Goal: Transaction & Acquisition: Purchase product/service

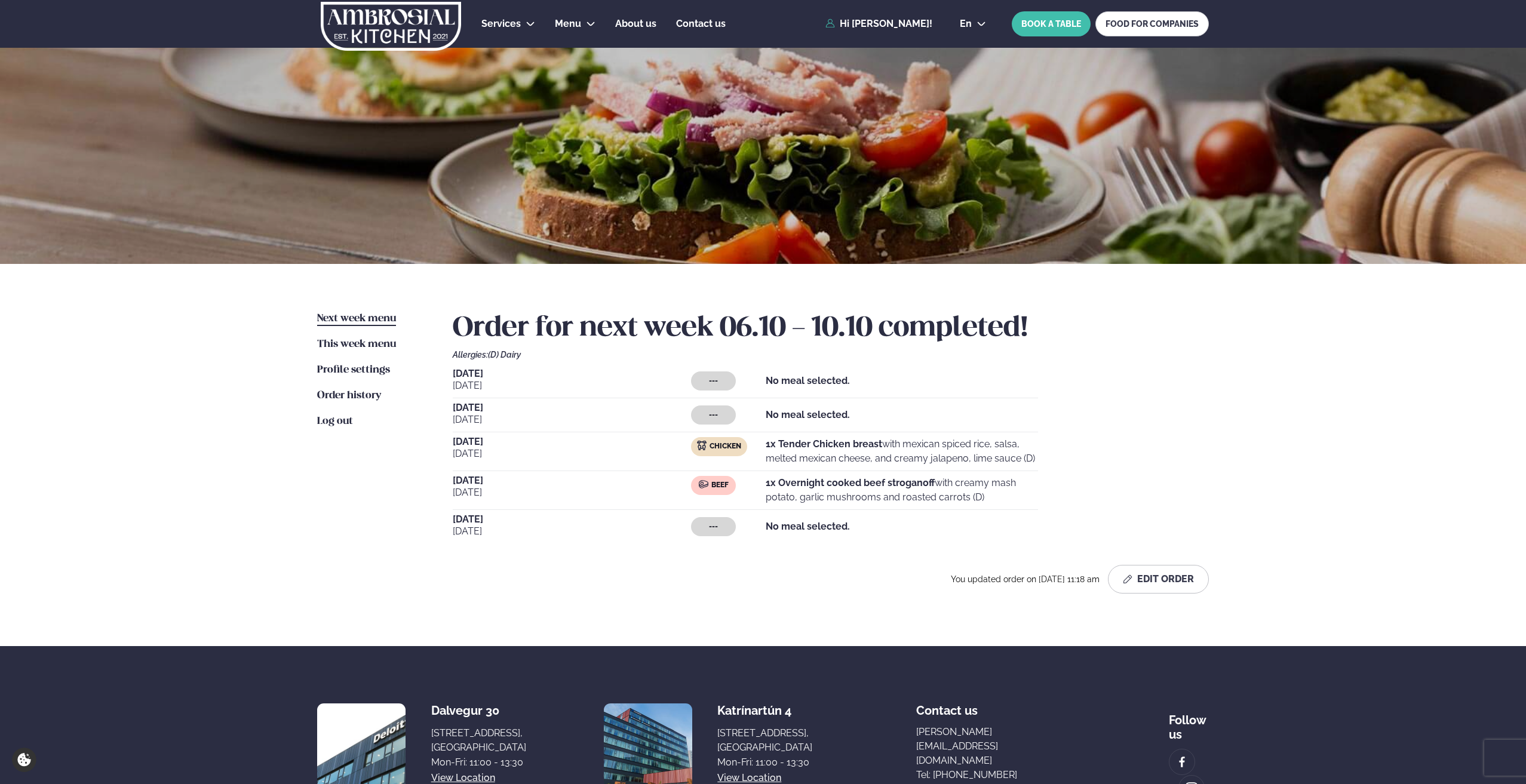
click at [351, 314] on span "Next week menu" at bounding box center [356, 319] width 79 height 11
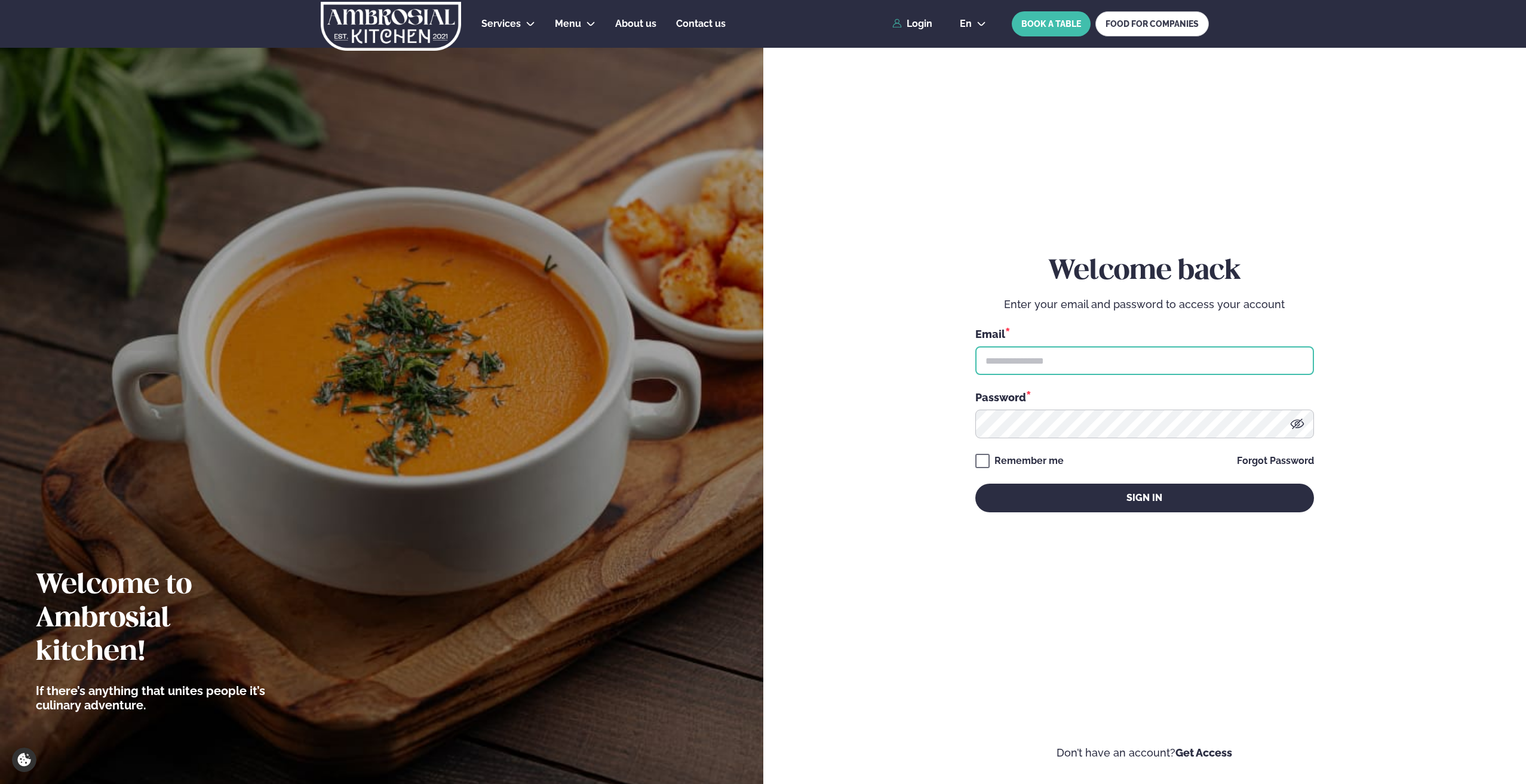
click at [1064, 358] on input "text" at bounding box center [1144, 360] width 338 height 28
type input "**********"
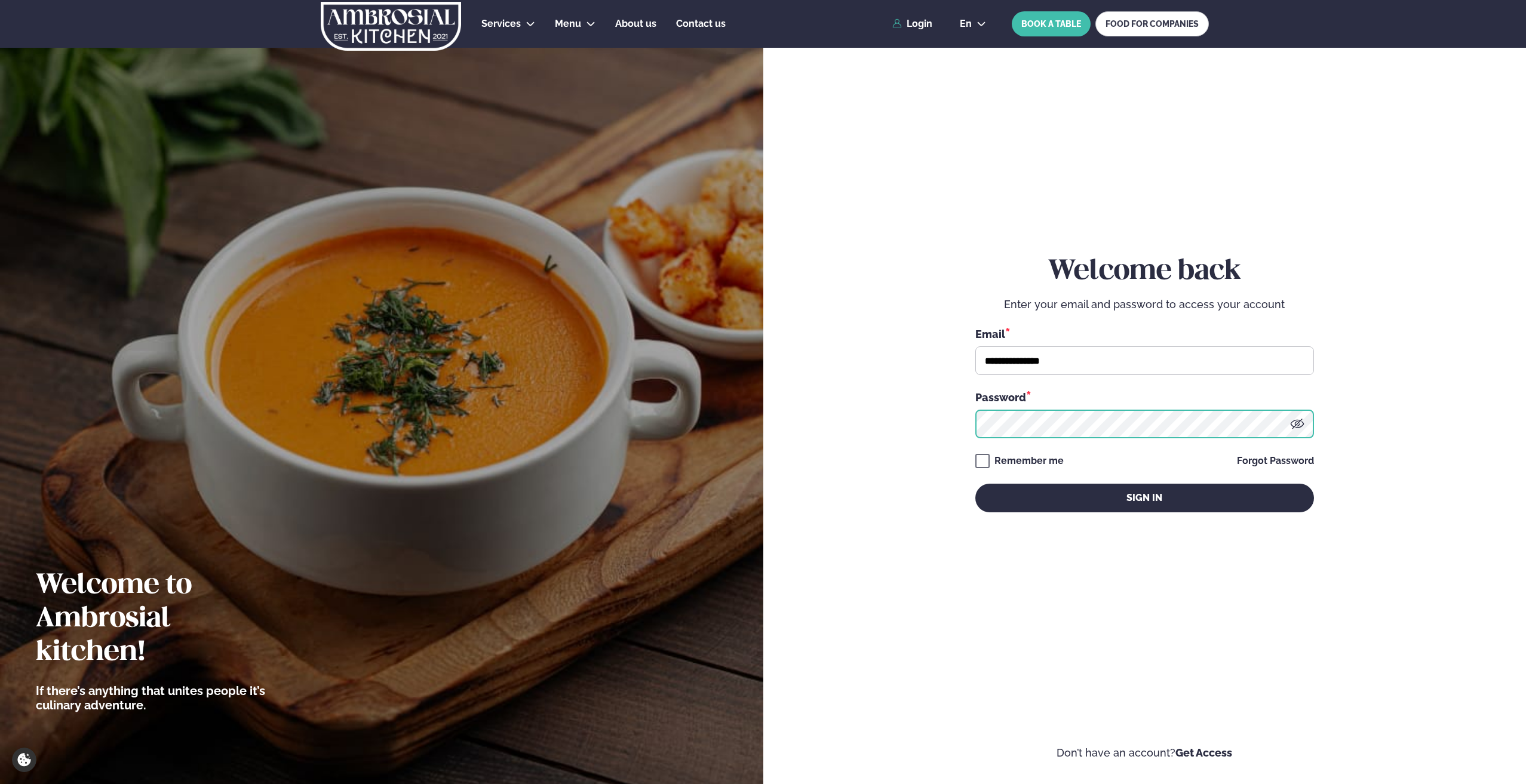
click at [975, 483] on button "Sign in" at bounding box center [1144, 497] width 338 height 28
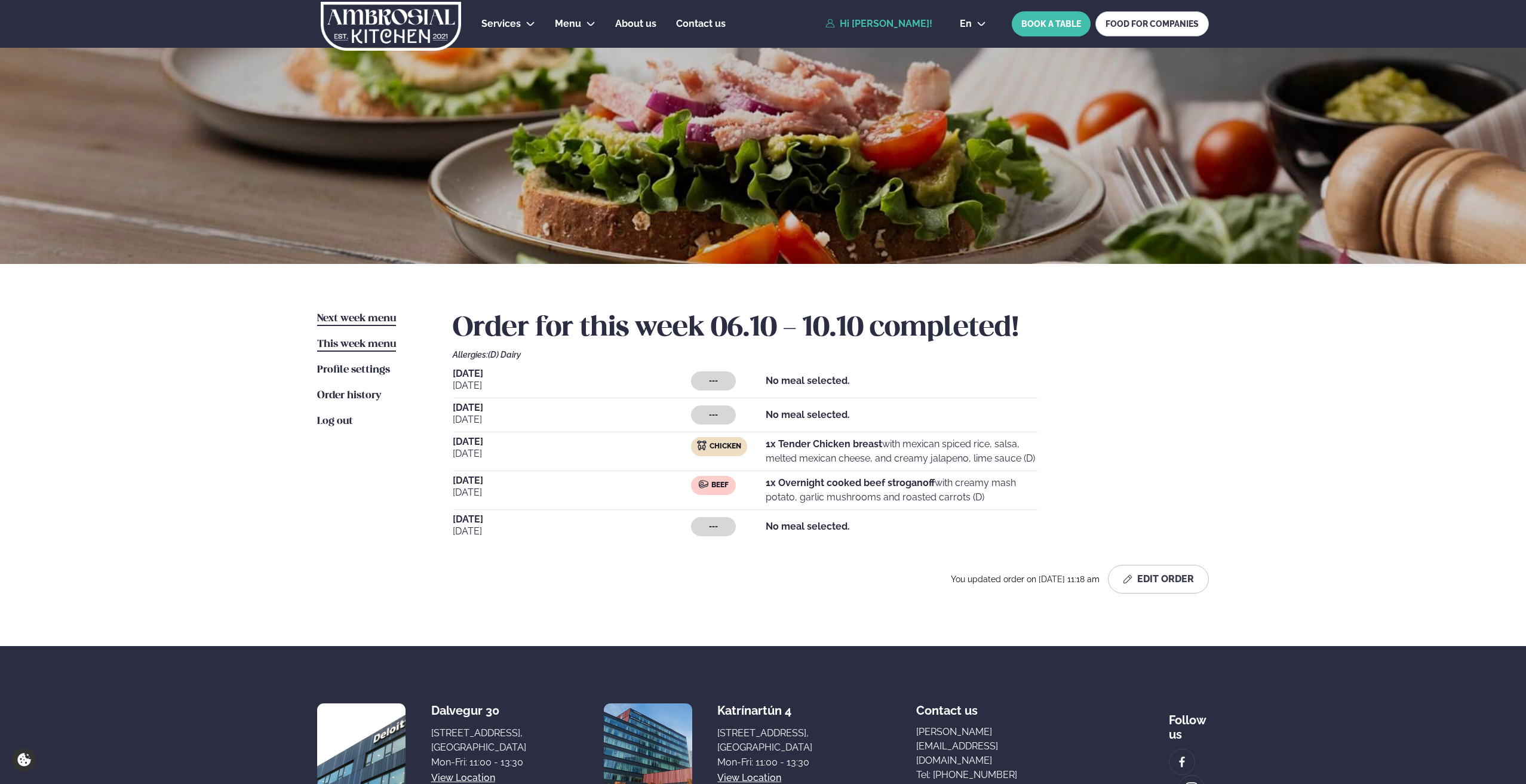
click at [338, 312] on link "Next week menu Next week" at bounding box center [356, 319] width 79 height 15
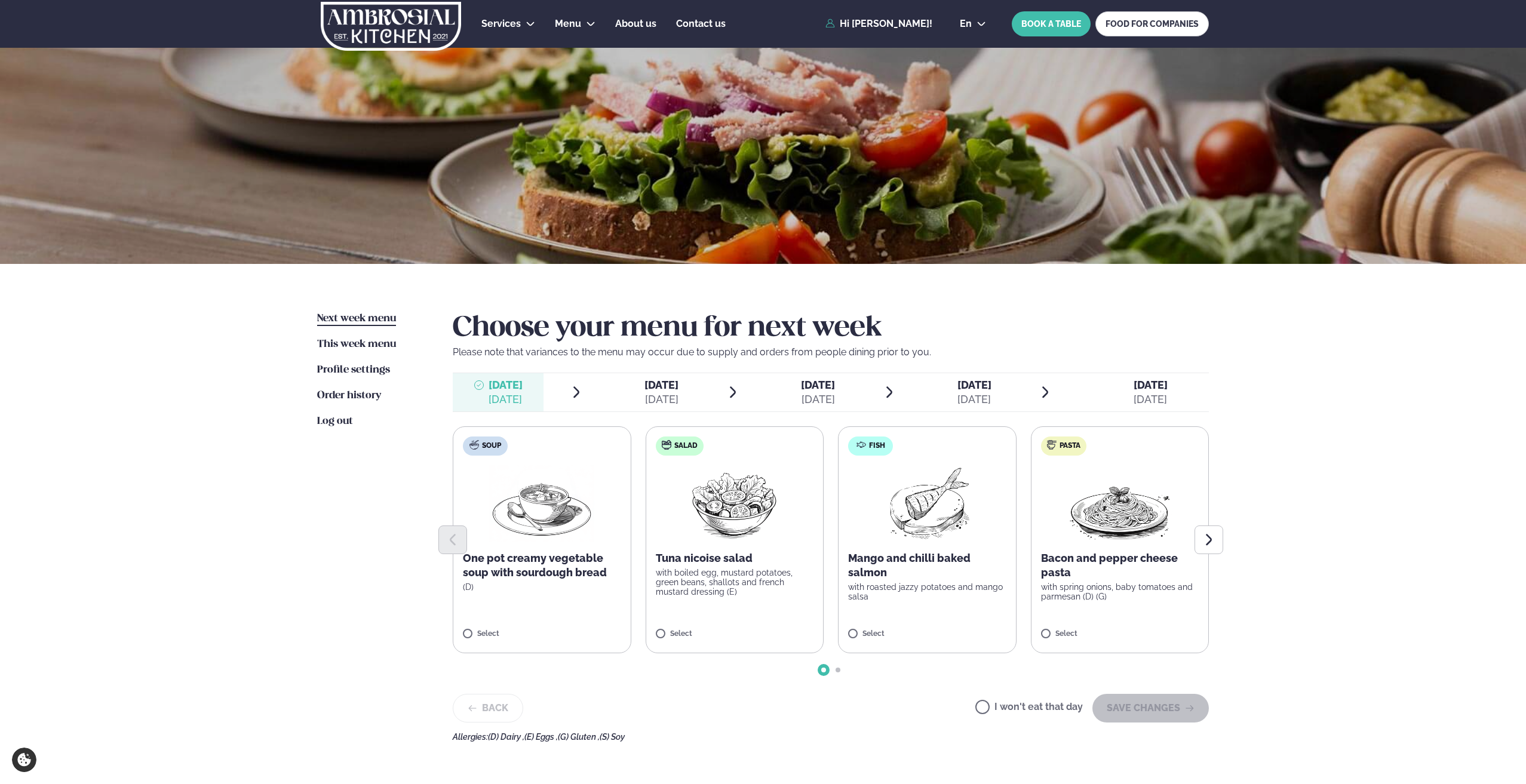
click at [801, 396] on div "[DATE]" at bounding box center [818, 400] width 34 height 15
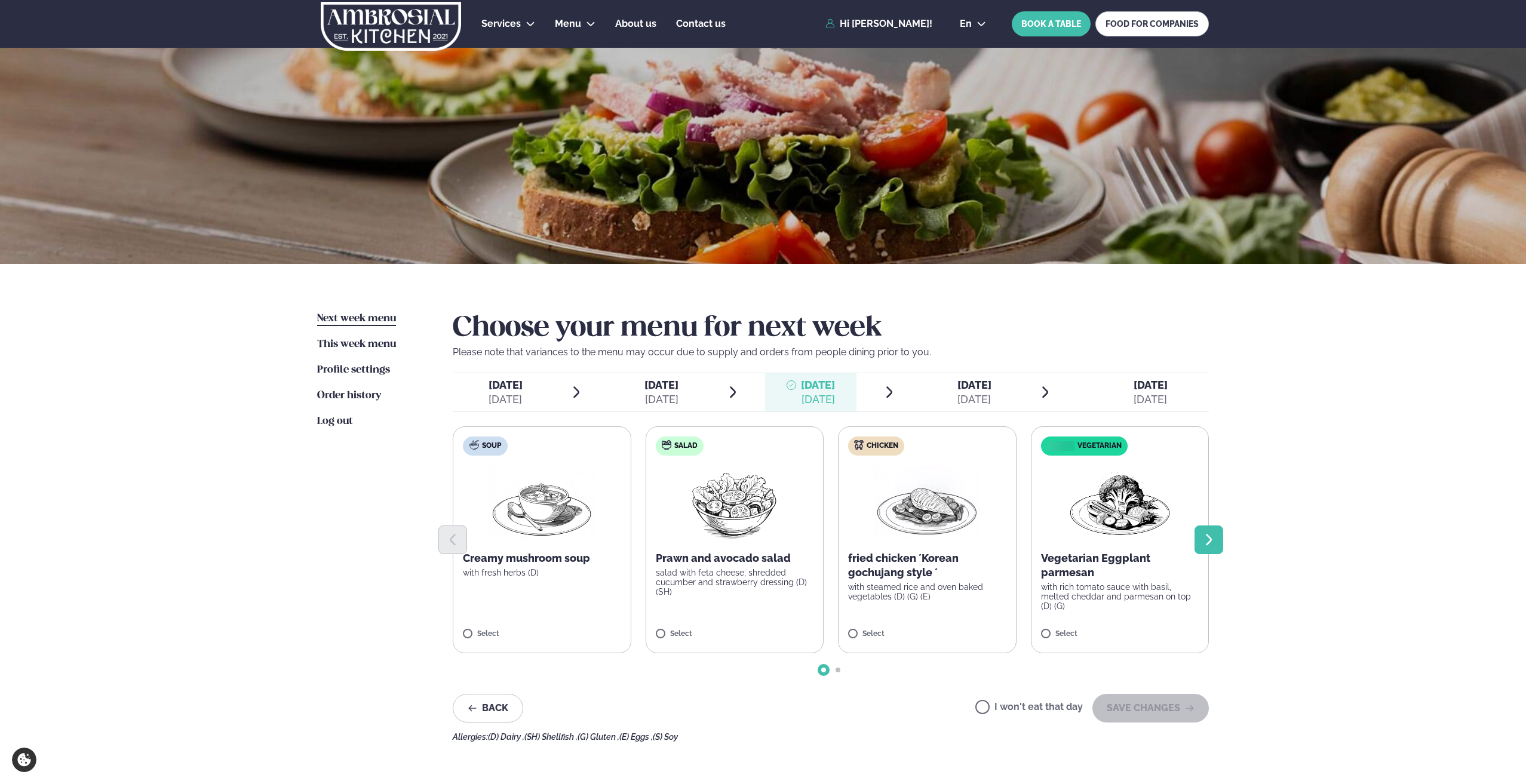
click at [1212, 532] on button "Next slide" at bounding box center [1208, 539] width 28 height 28
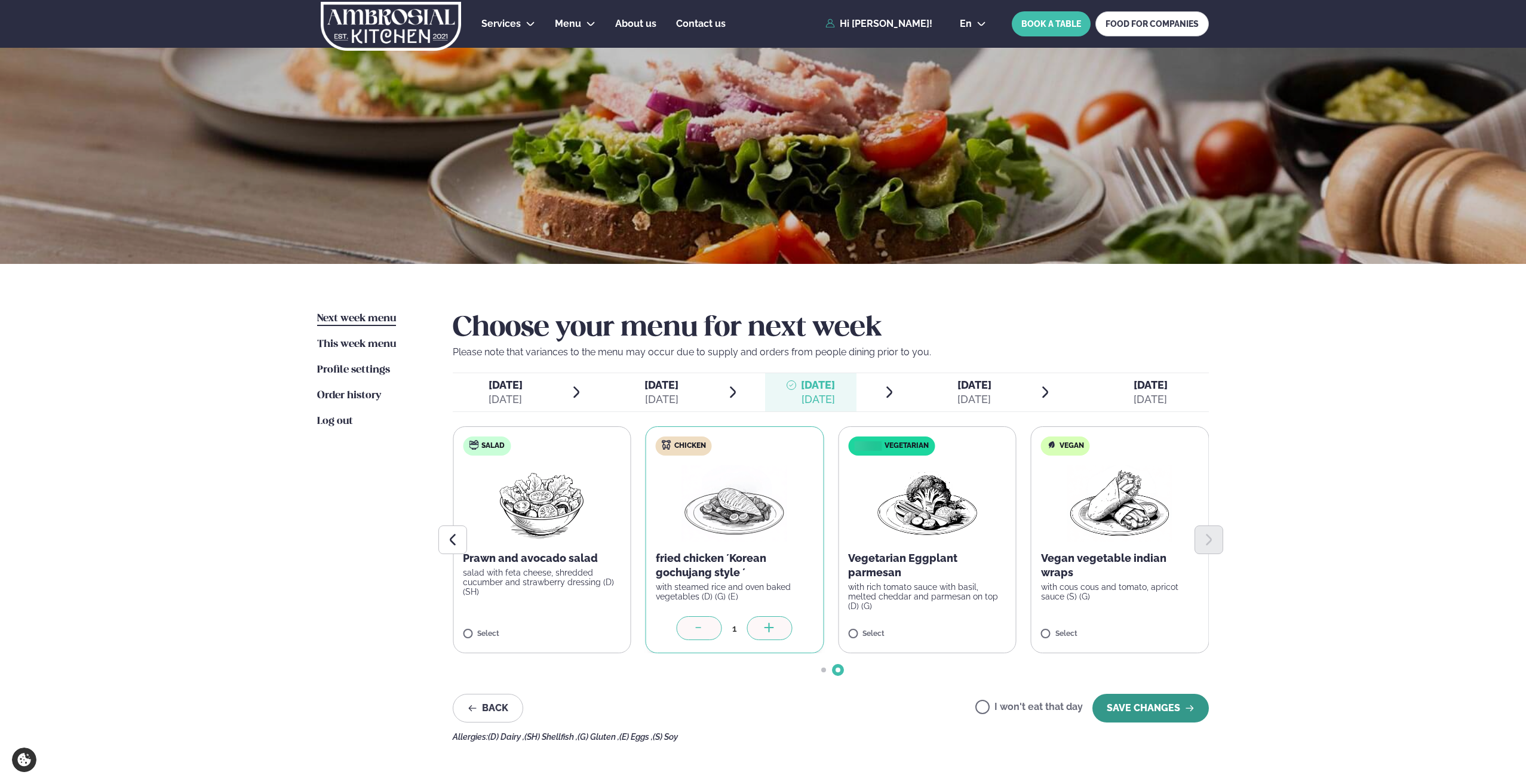
click at [1120, 709] on button "SAVE CHANGES" at bounding box center [1151, 707] width 117 height 28
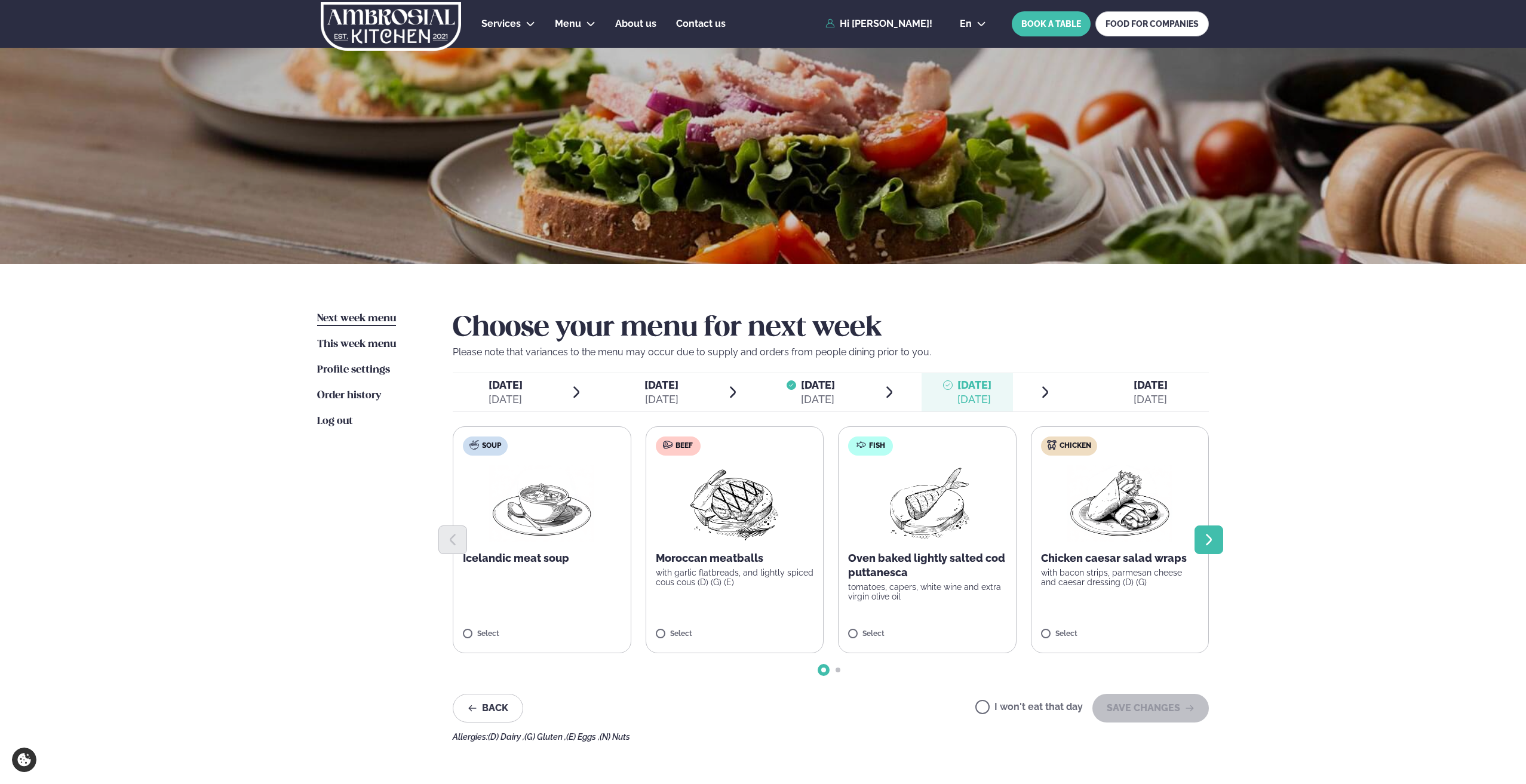
click at [1215, 539] on icon "Next slide" at bounding box center [1209, 540] width 15 height 15
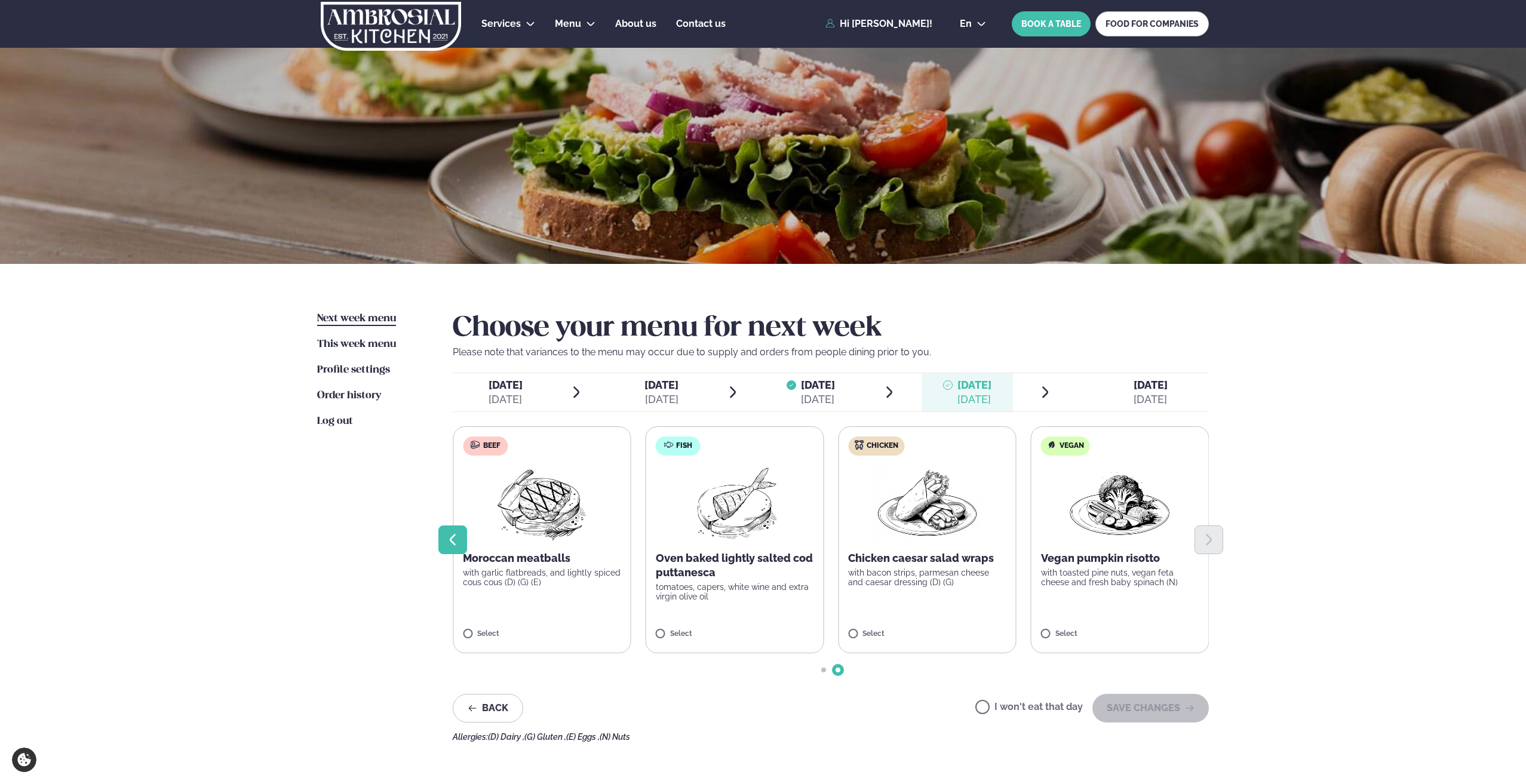
click at [456, 537] on icon "Previous slide" at bounding box center [453, 540] width 15 height 15
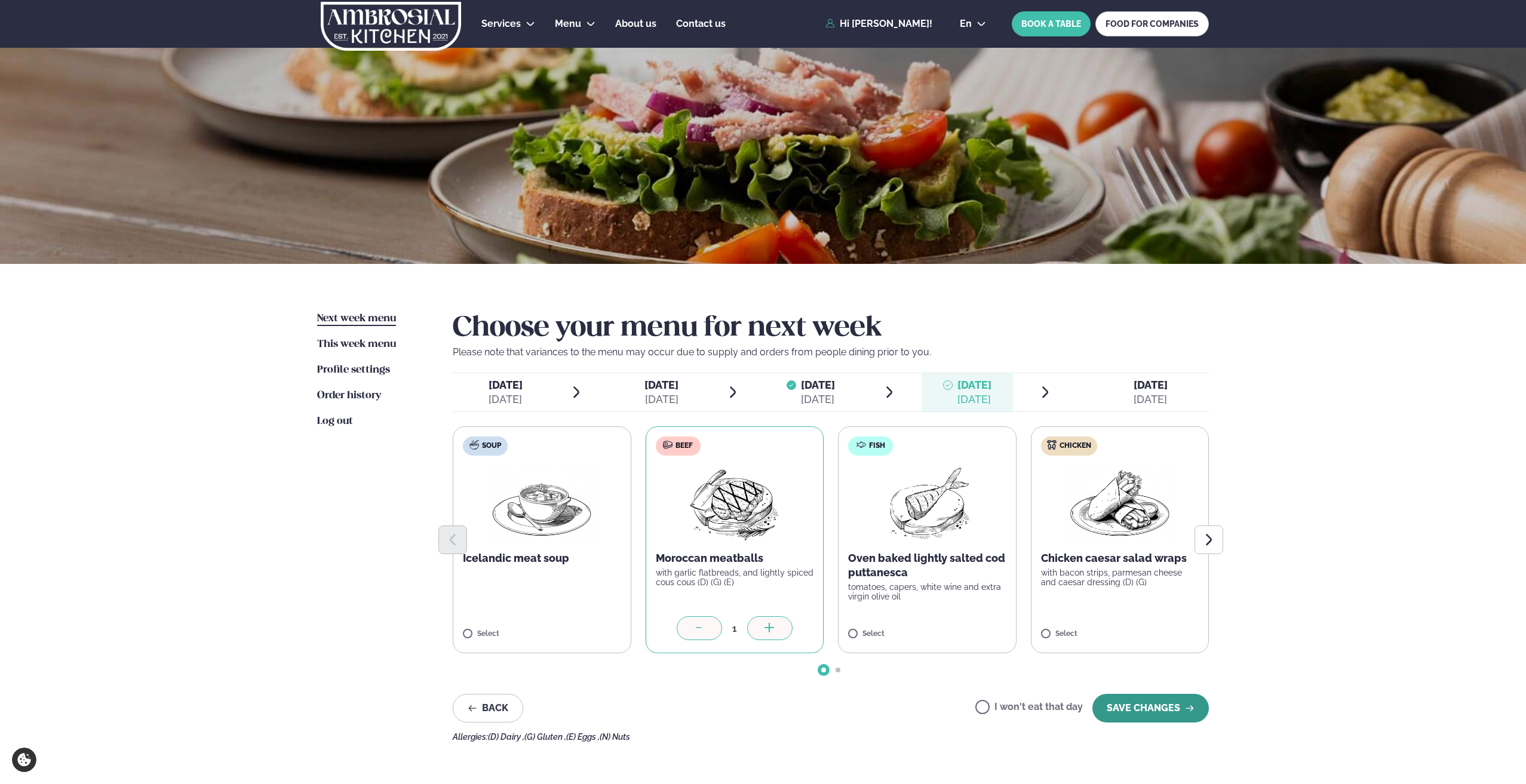
click at [1127, 708] on button "SAVE CHANGES" at bounding box center [1151, 707] width 117 height 28
